Goal: Transaction & Acquisition: Obtain resource

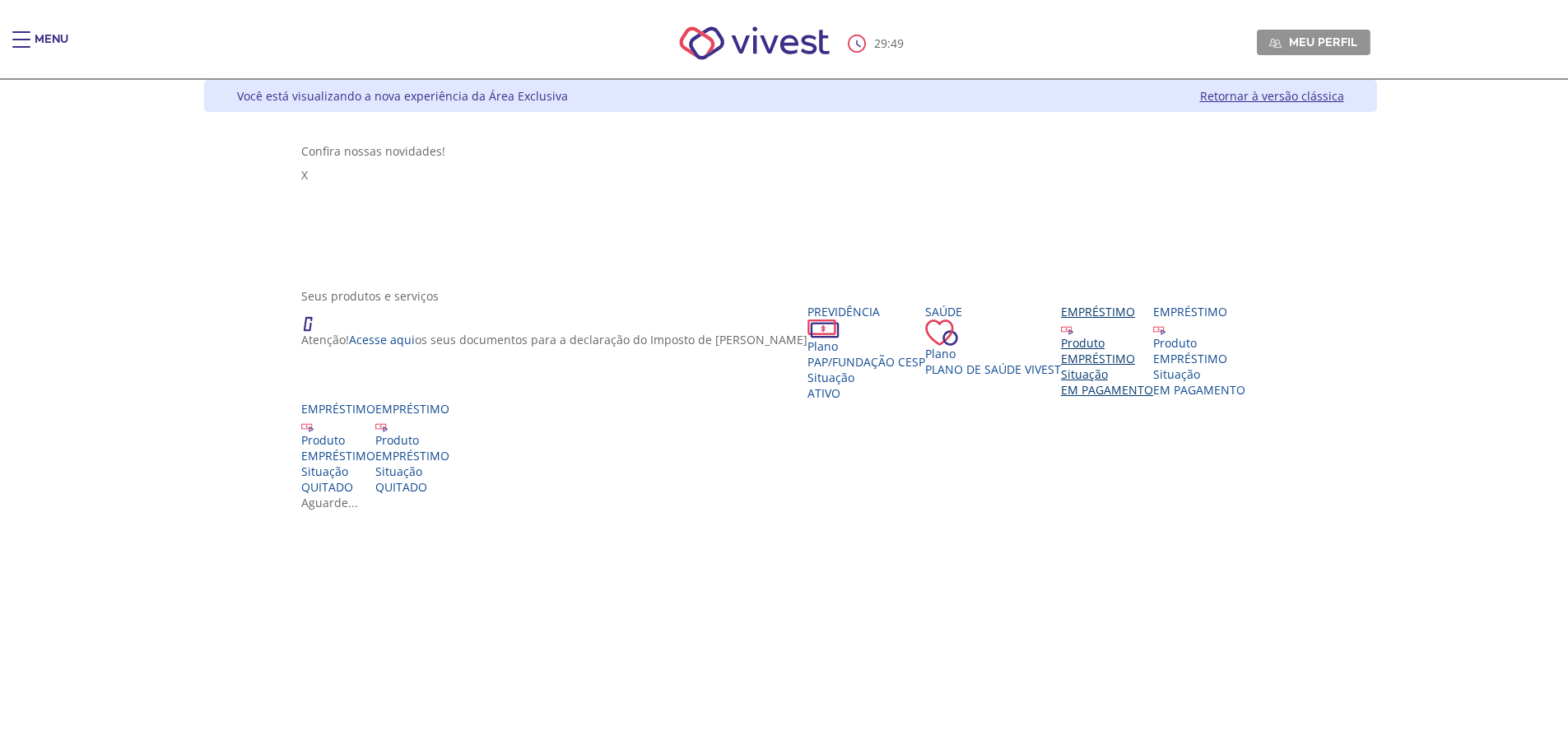
click at [1061, 366] on div "EMPRÉSTIMO" at bounding box center [1106, 358] width 92 height 16
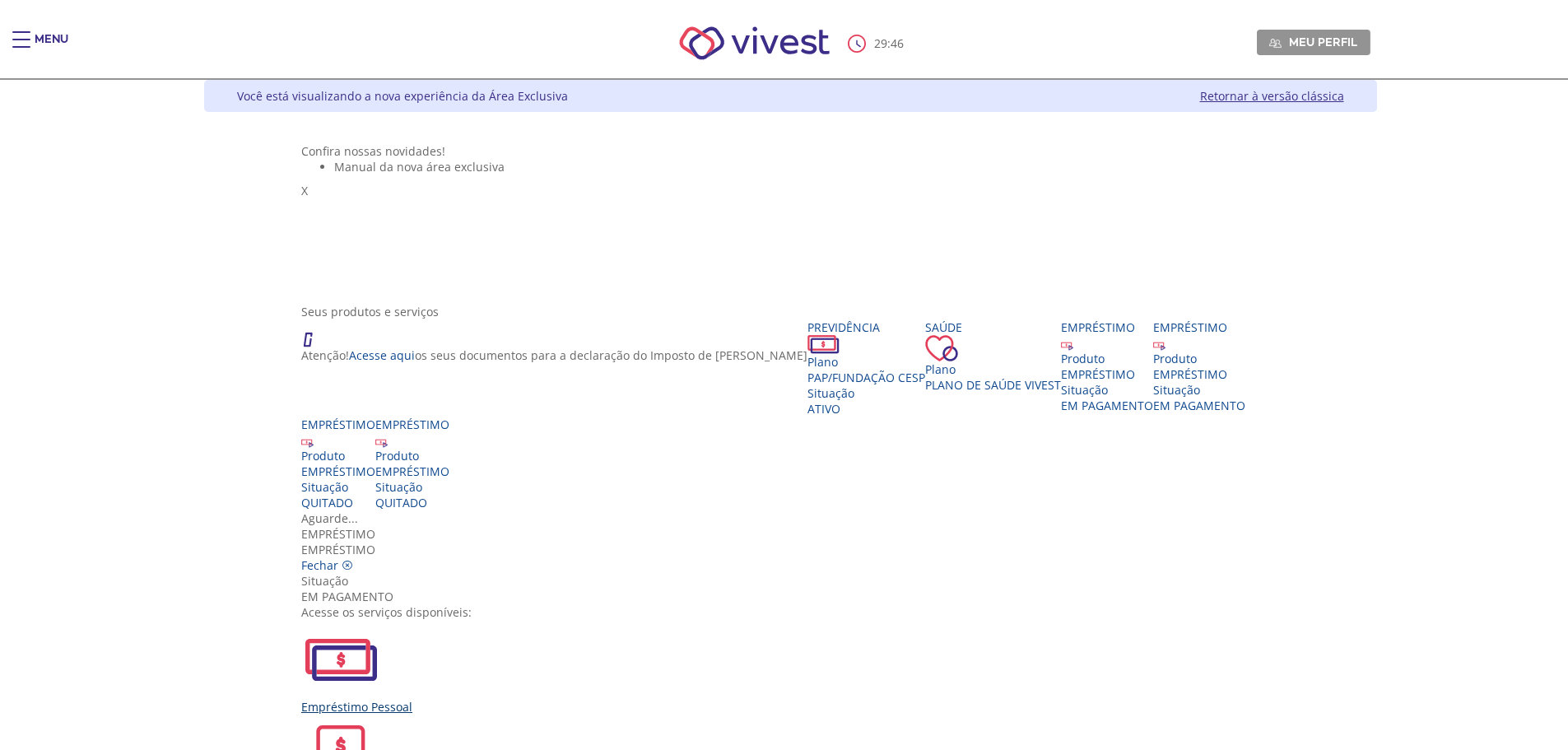
click at [576, 620] on div "Empréstimo Pessoal" at bounding box center [790, 667] width 978 height 95
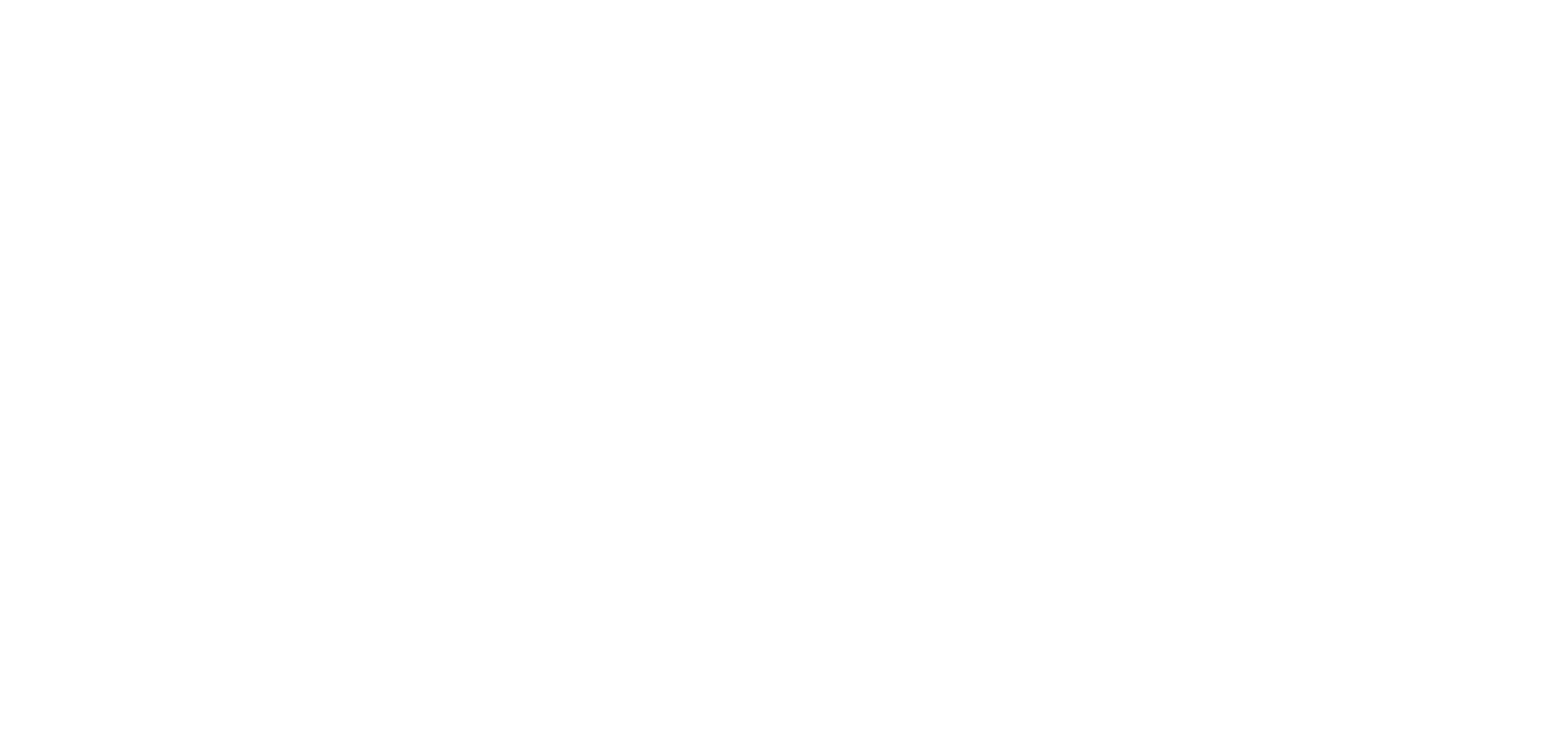
scroll to position [453, 0]
click at [1336, 547] on div "Z7_0HDA14K041L1706374JTHR30P6 Empréstimos - Phoenix Finne Menu de ação do compo…" at bounding box center [791, 252] width 1173 height 1140
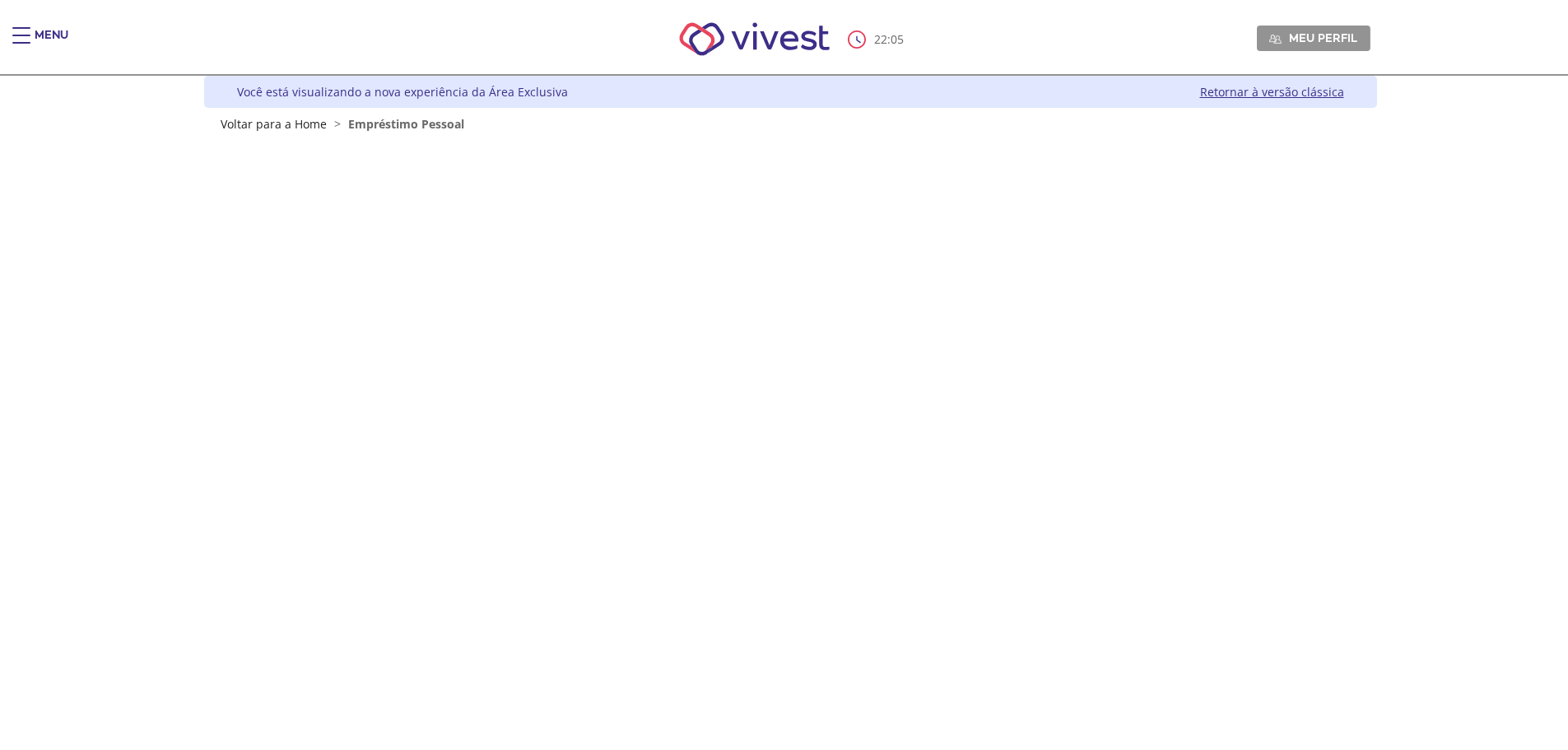
scroll to position [0, 0]
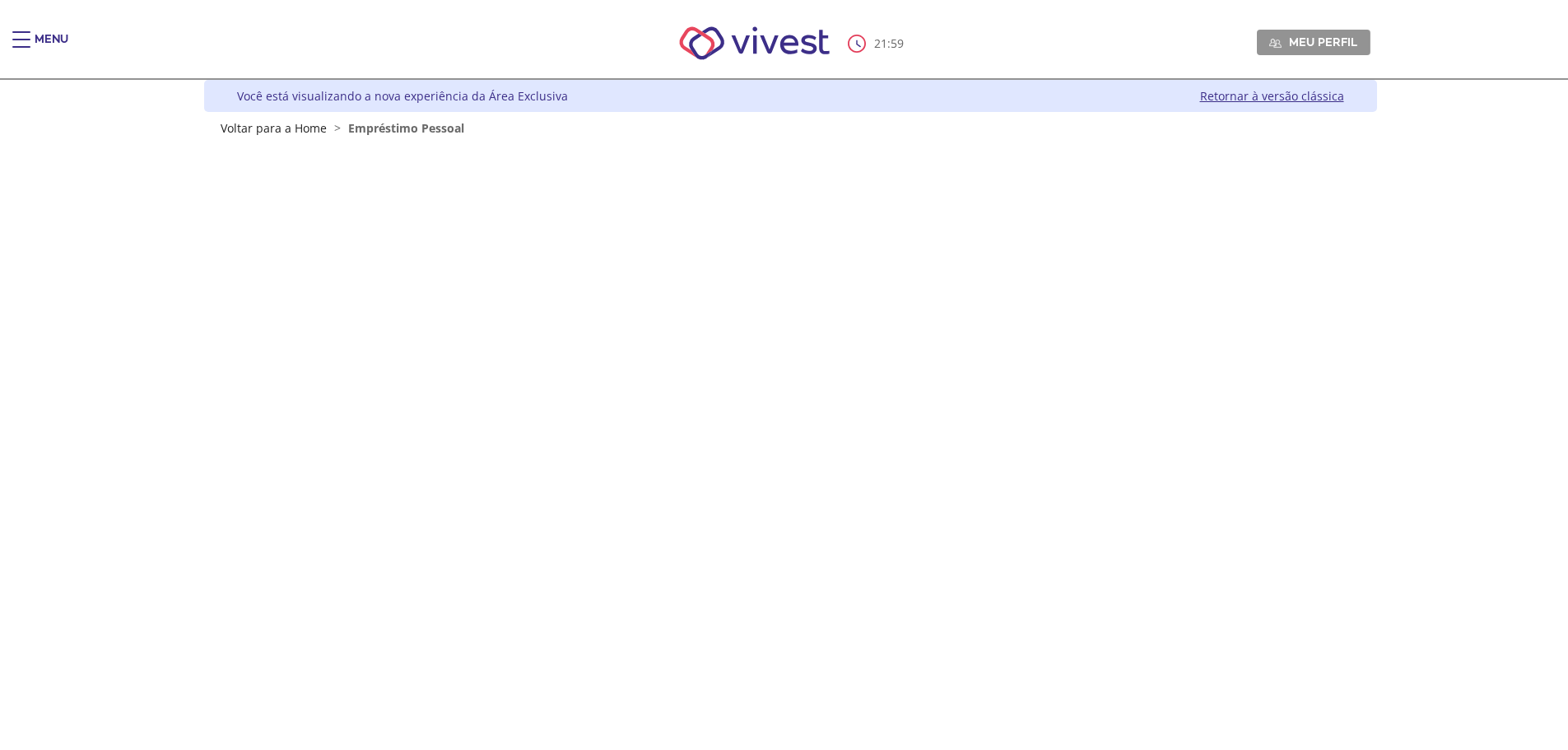
click at [1268, 98] on link "Retornar à versão clássica" at bounding box center [1272, 96] width 144 height 16
